Goal: Navigation & Orientation: Find specific page/section

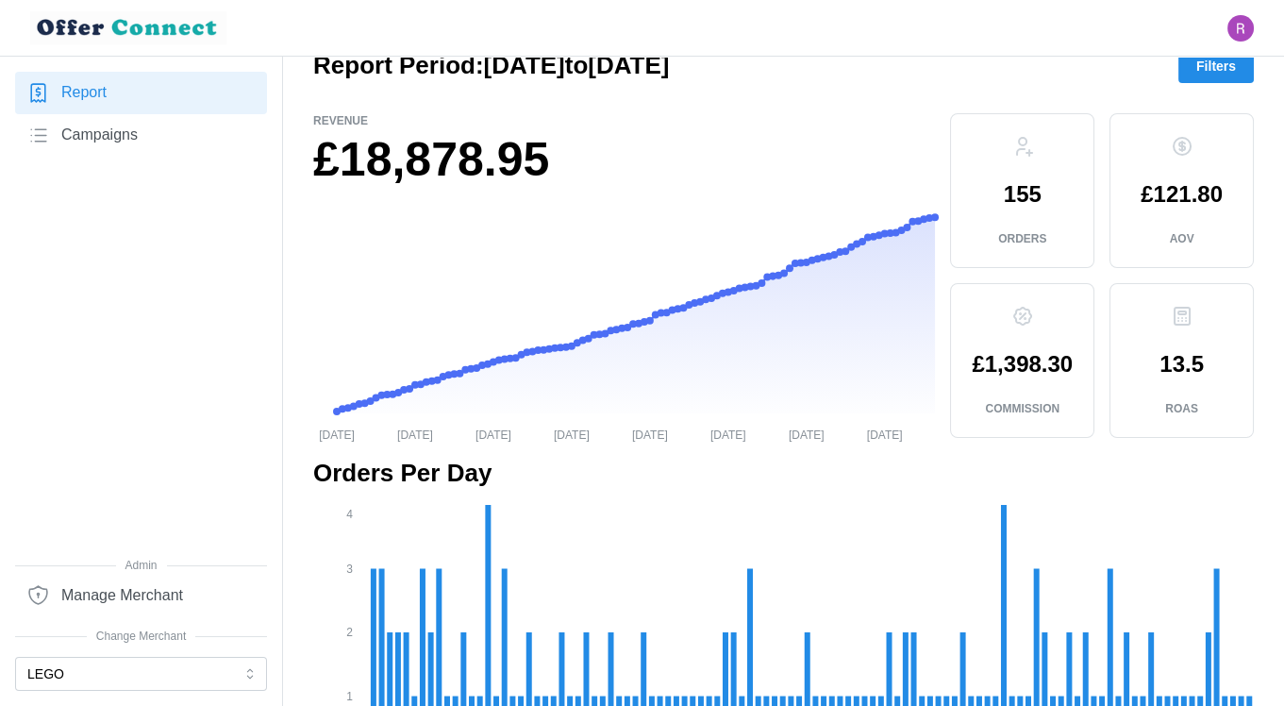
scroll to position [16, 0]
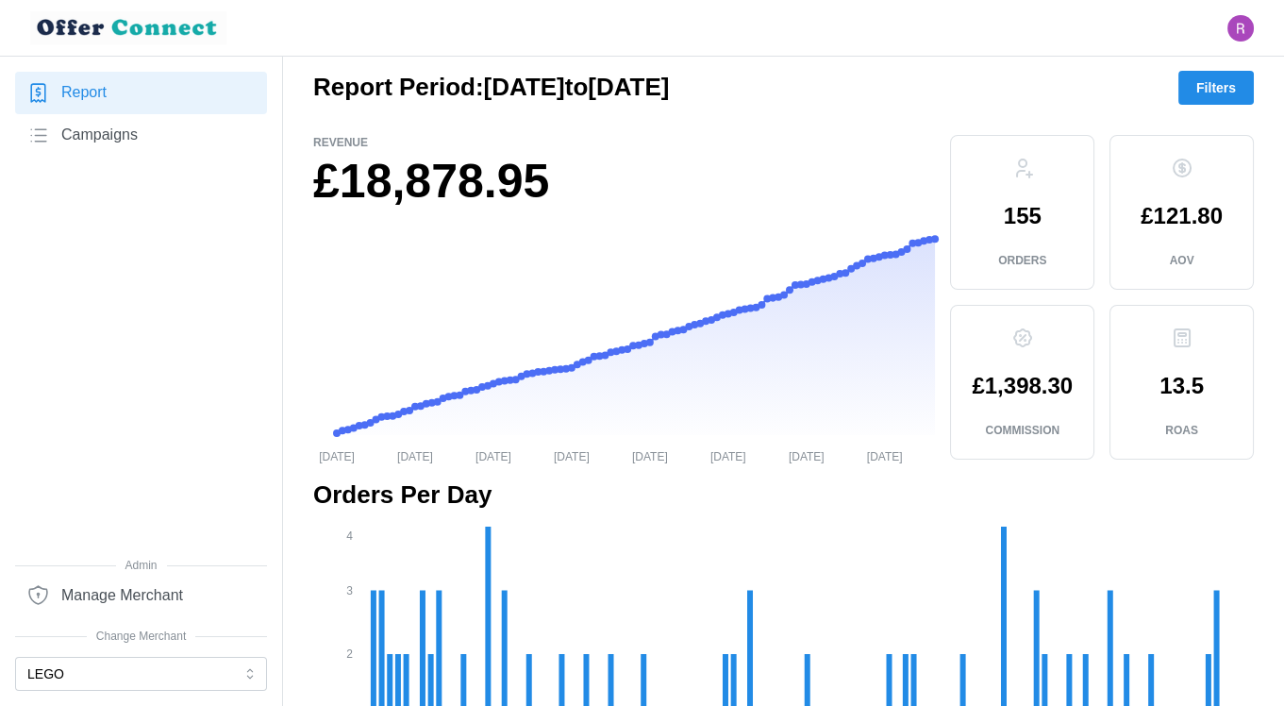
click at [1179, 276] on div "£121.80 AOV" at bounding box center [1182, 212] width 144 height 155
